Goal: Task Accomplishment & Management: Manage account settings

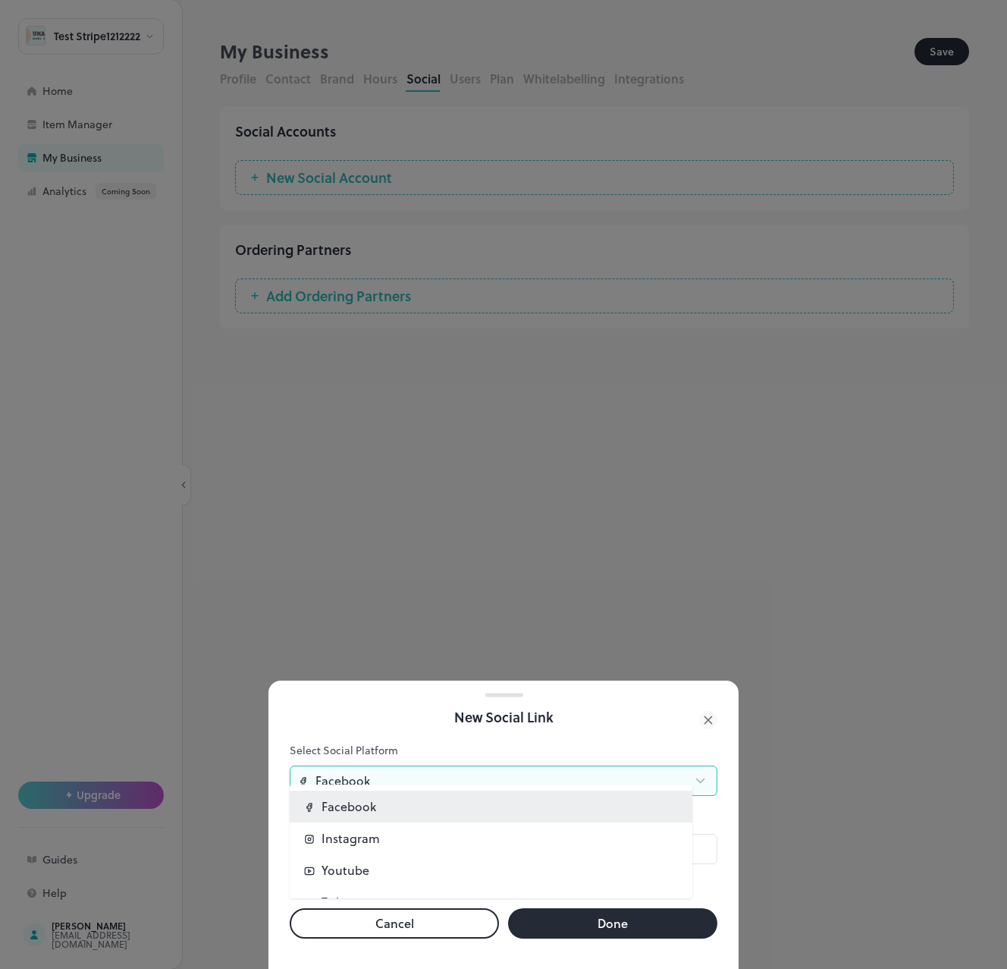
scroll to position [90, 0]
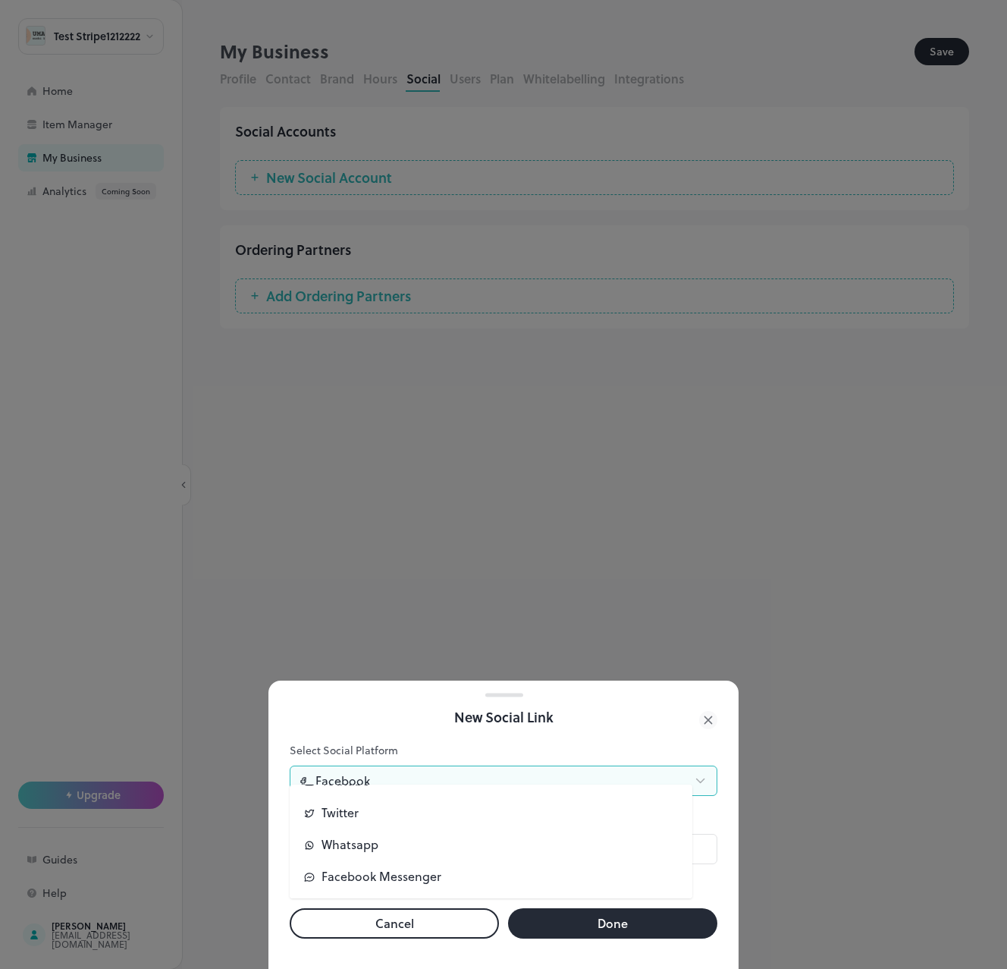
click at [435, 140] on div at bounding box center [503, 484] width 1007 height 969
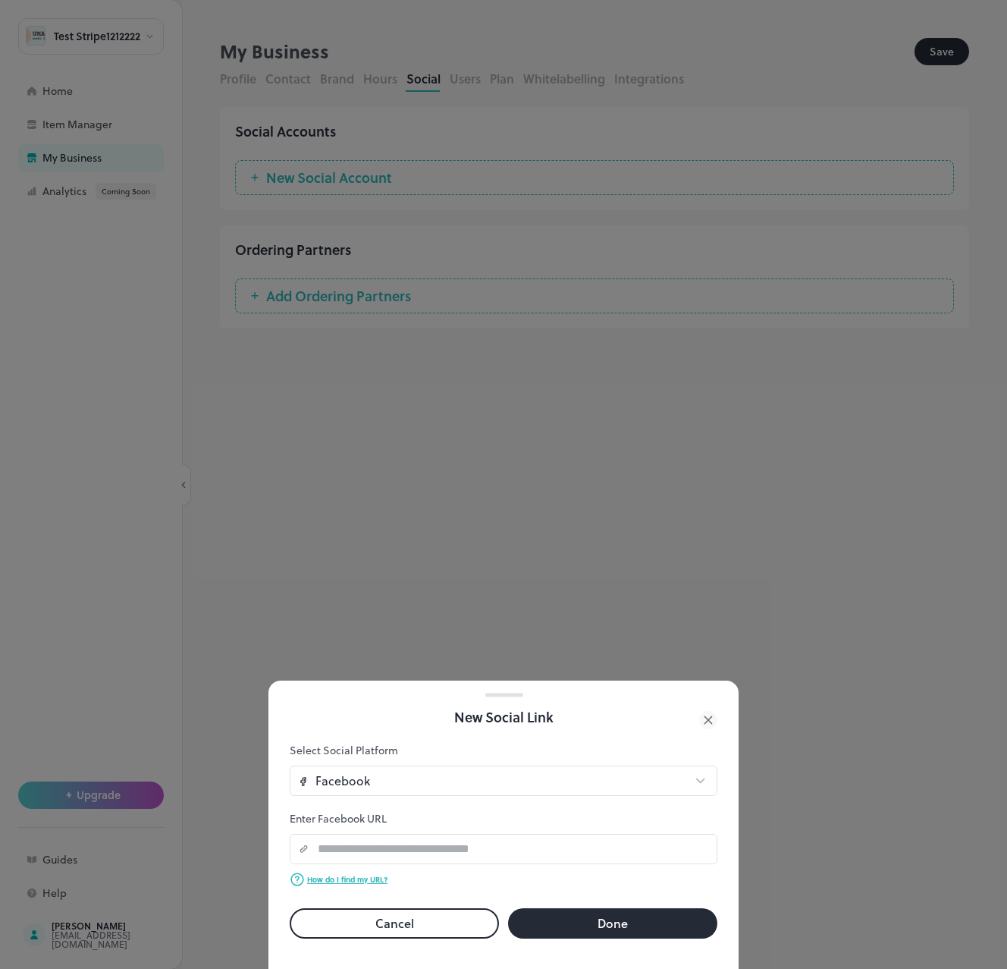
click at [457, 169] on div at bounding box center [503, 484] width 1007 height 969
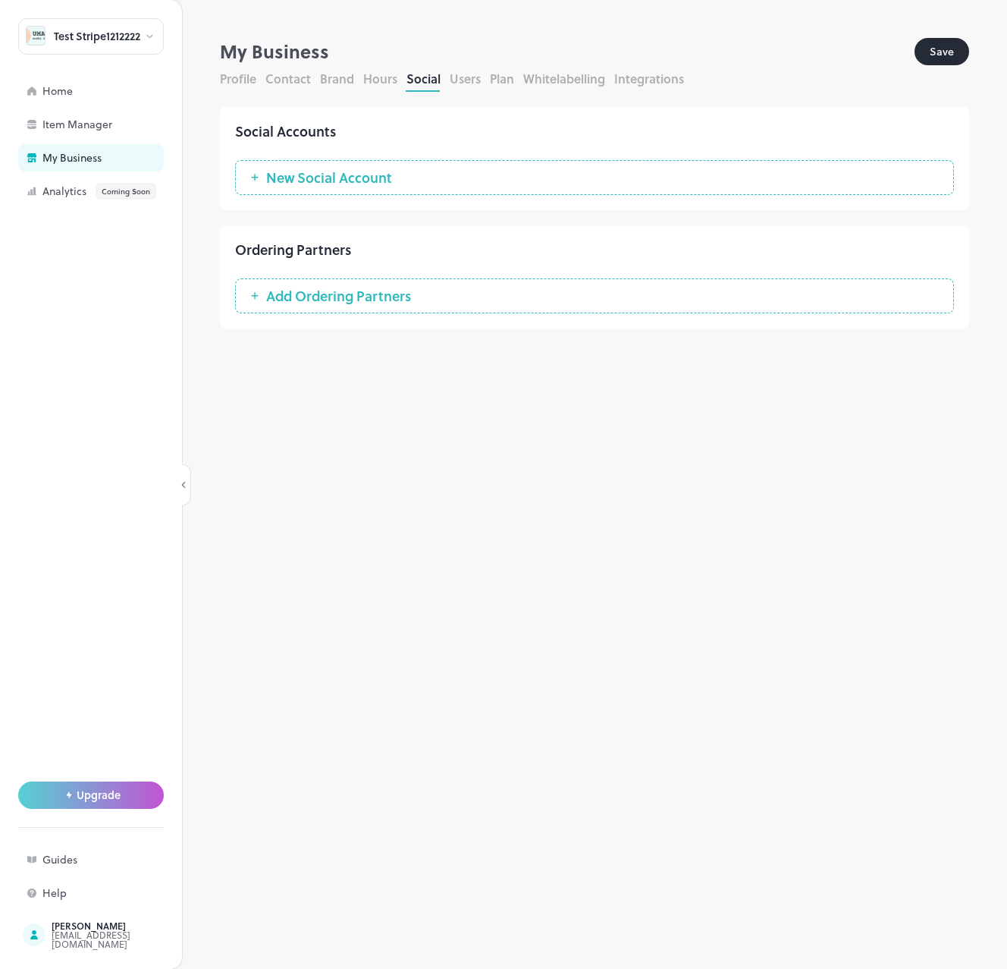
click at [463, 86] on button "Users" at bounding box center [465, 78] width 31 height 17
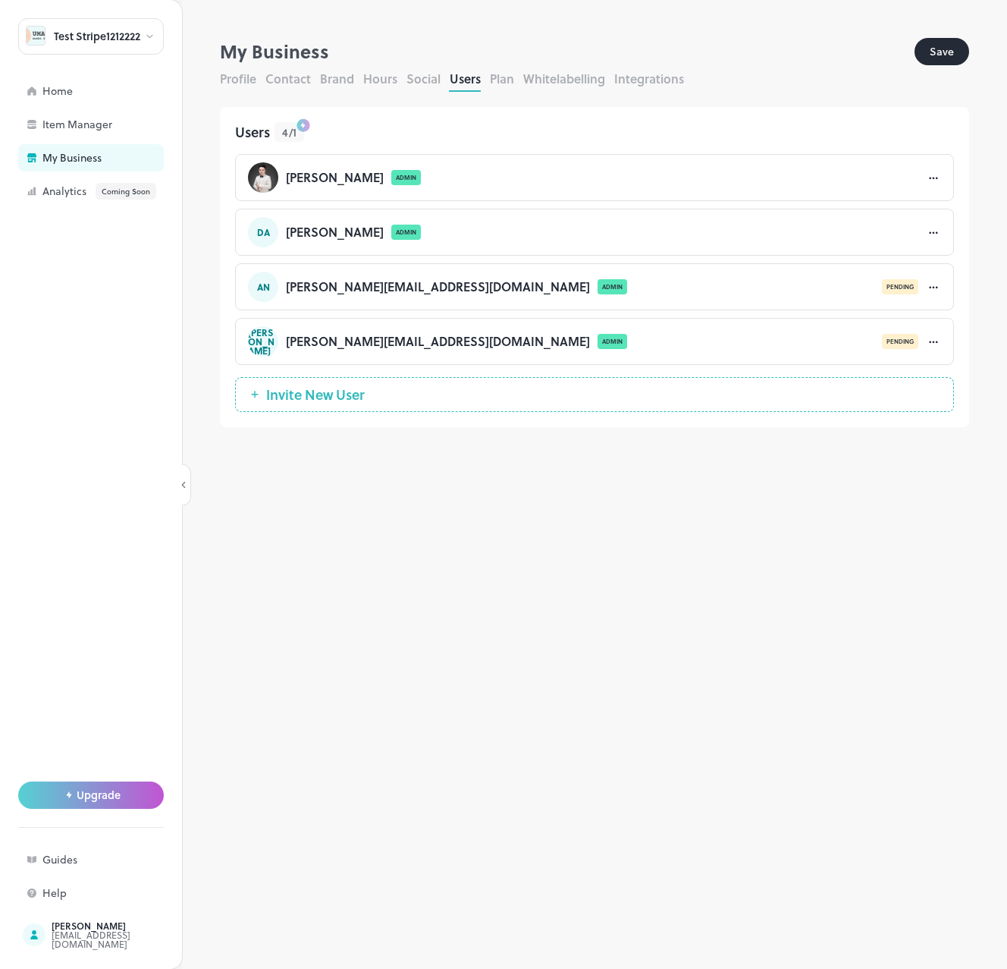
click at [496, 87] on div "Profile Contact Brand Hours Social Users Plan Whitelabelling Integrations" at bounding box center [594, 81] width 749 height 22
click at [496, 84] on button "Plan" at bounding box center [502, 78] width 24 height 17
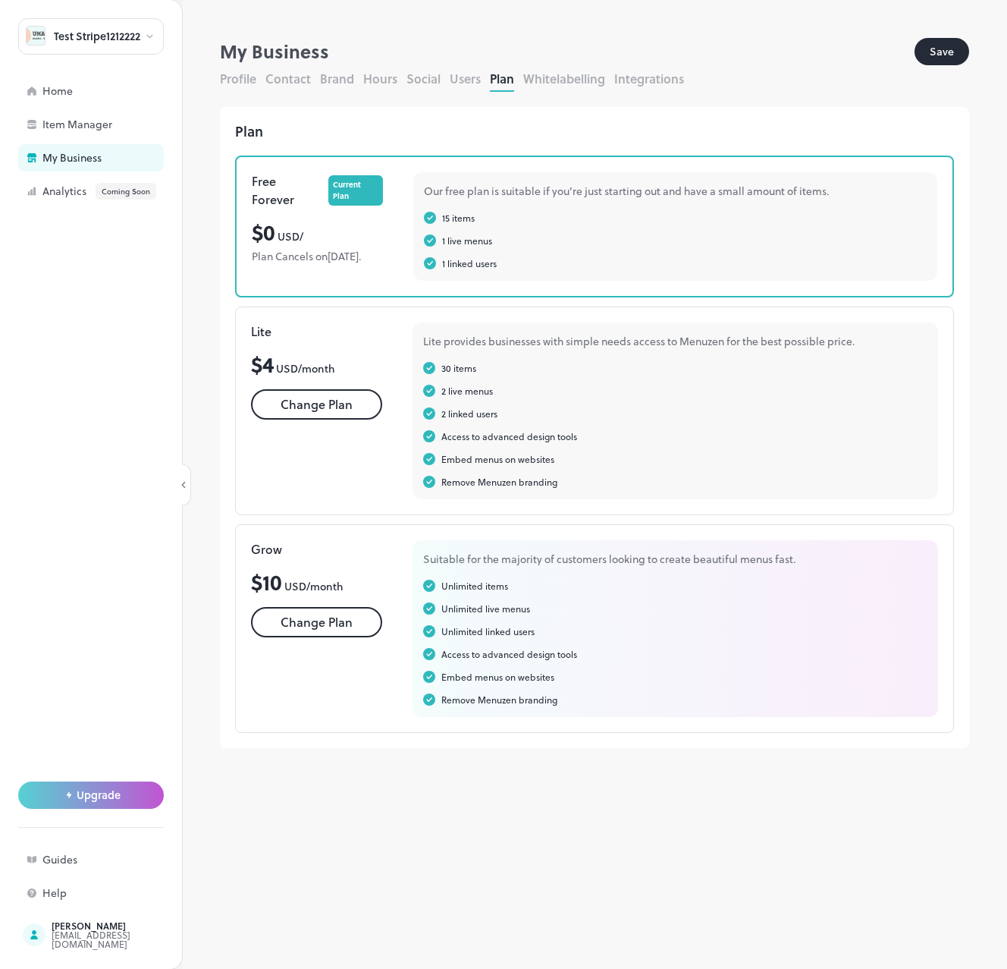
click at [466, 77] on button "Users" at bounding box center [465, 78] width 31 height 17
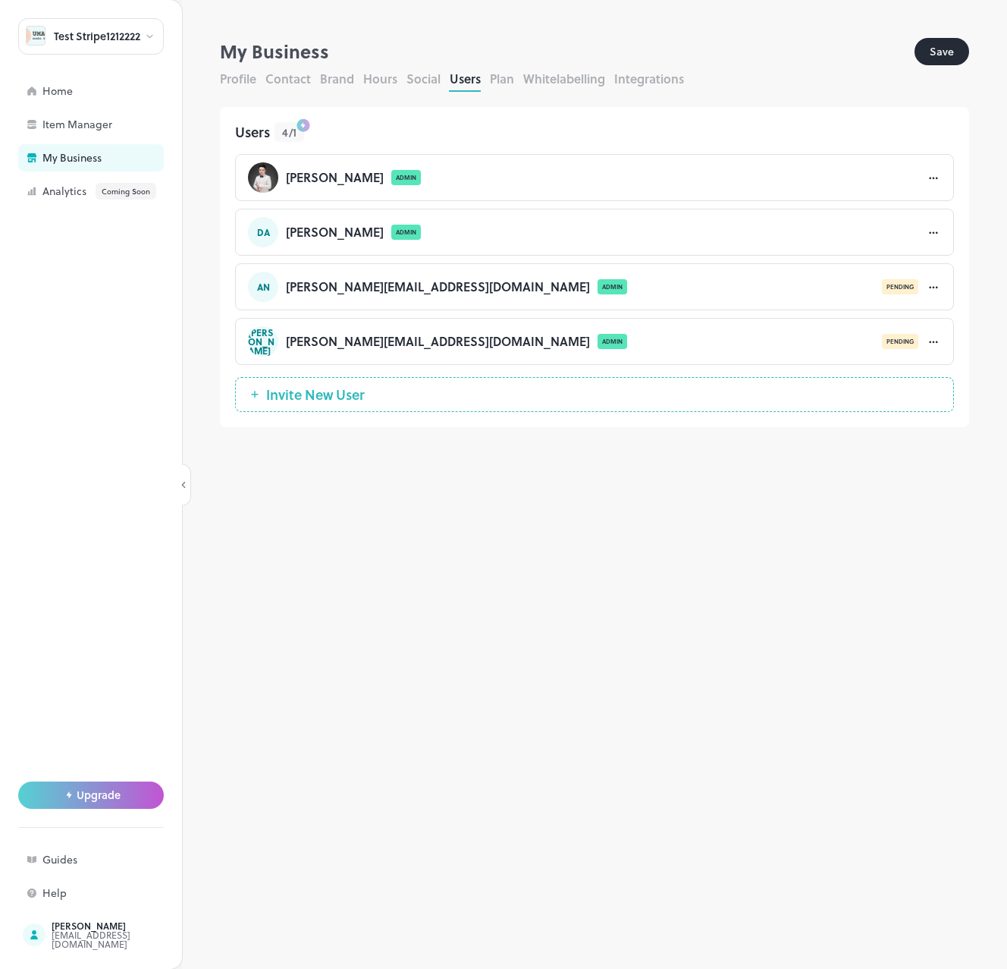
click at [502, 80] on button "Plan" at bounding box center [502, 78] width 24 height 17
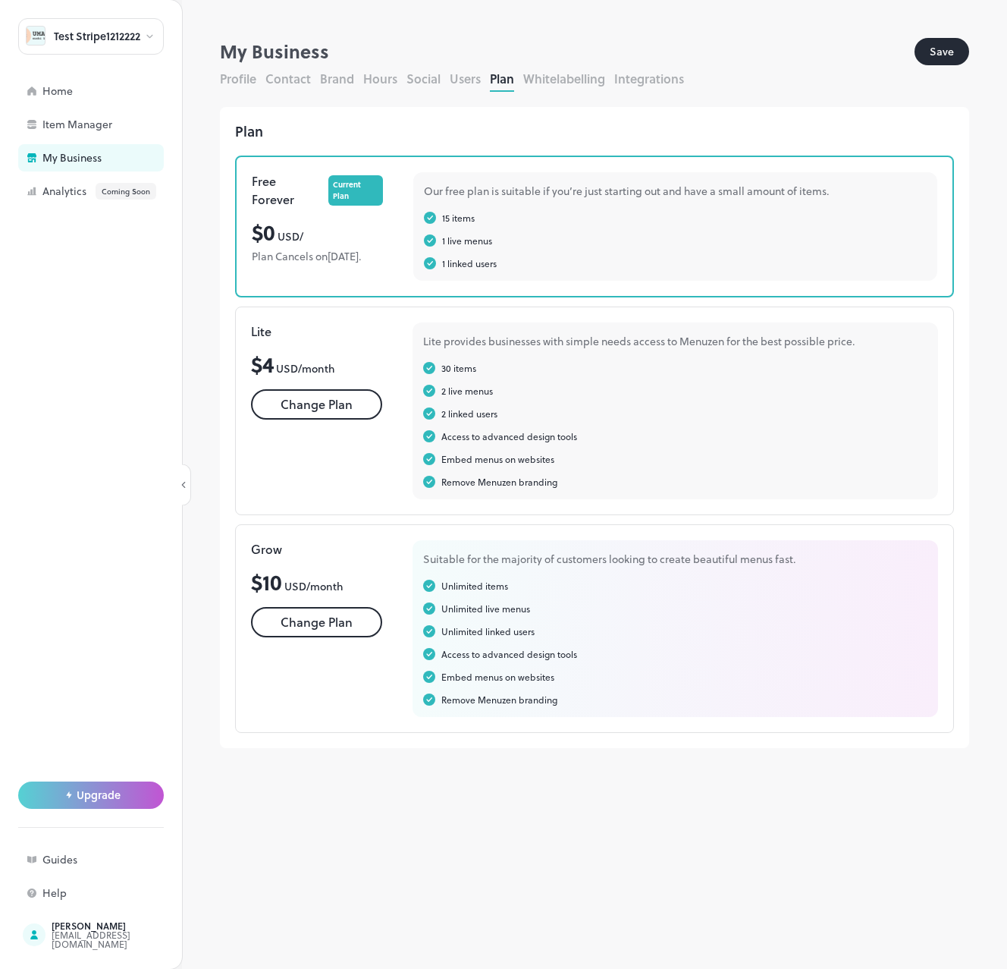
click at [468, 39] on div "My Business" at bounding box center [567, 51] width 695 height 27
click at [459, 83] on button "Users" at bounding box center [465, 78] width 31 height 17
